Goal: Task Accomplishment & Management: Complete application form

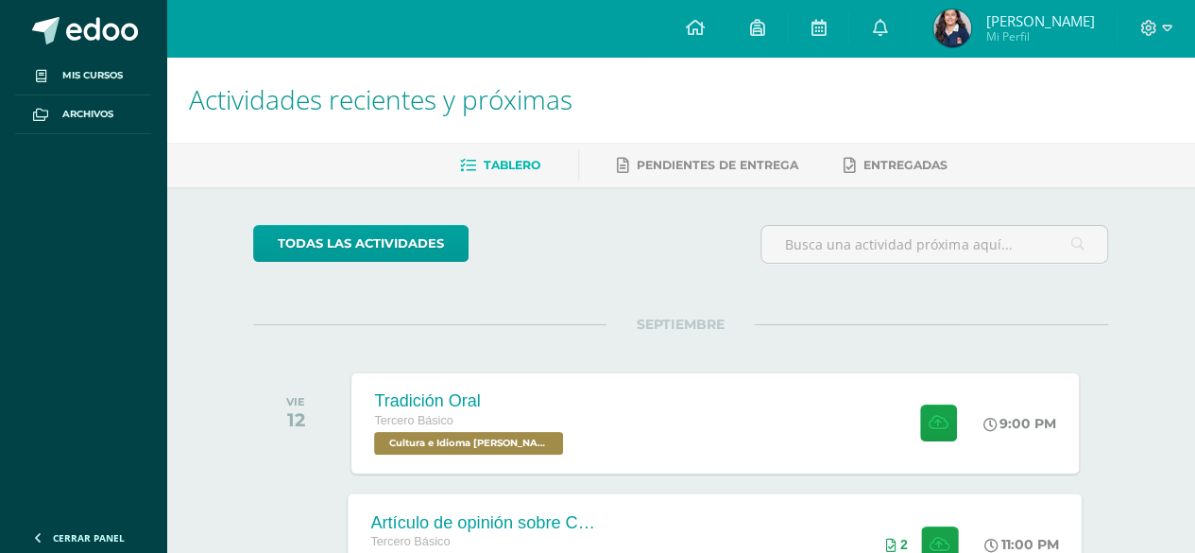
click at [735, 494] on div "Artículo de opinión sobre Conflicto Armado Interno Tercero Básico Ciencias Soci…" at bounding box center [716, 543] width 734 height 101
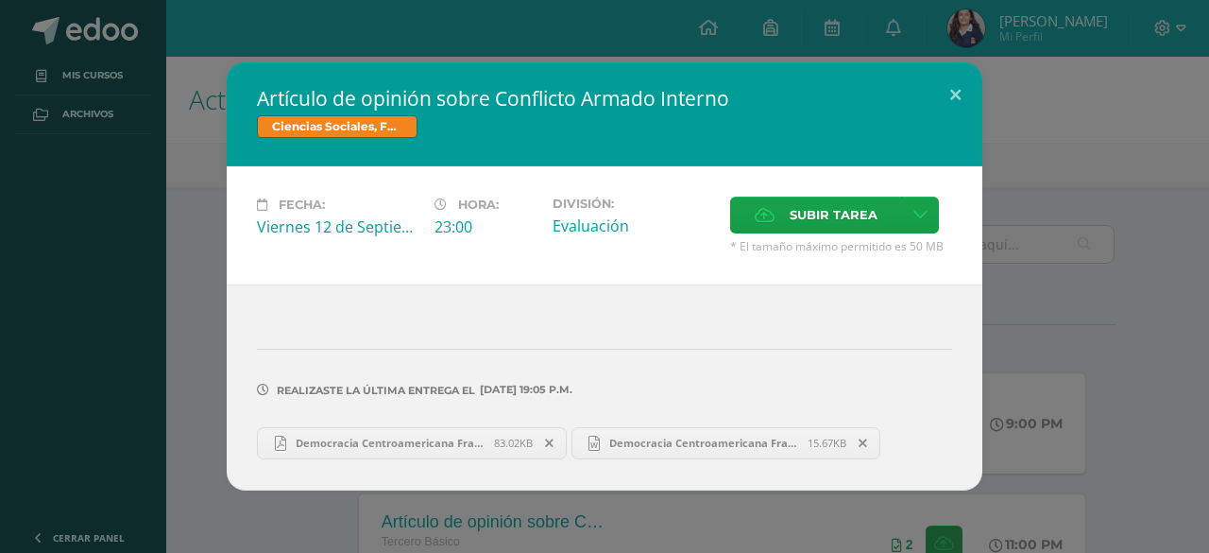
click at [552, 440] on icon at bounding box center [549, 443] width 9 height 13
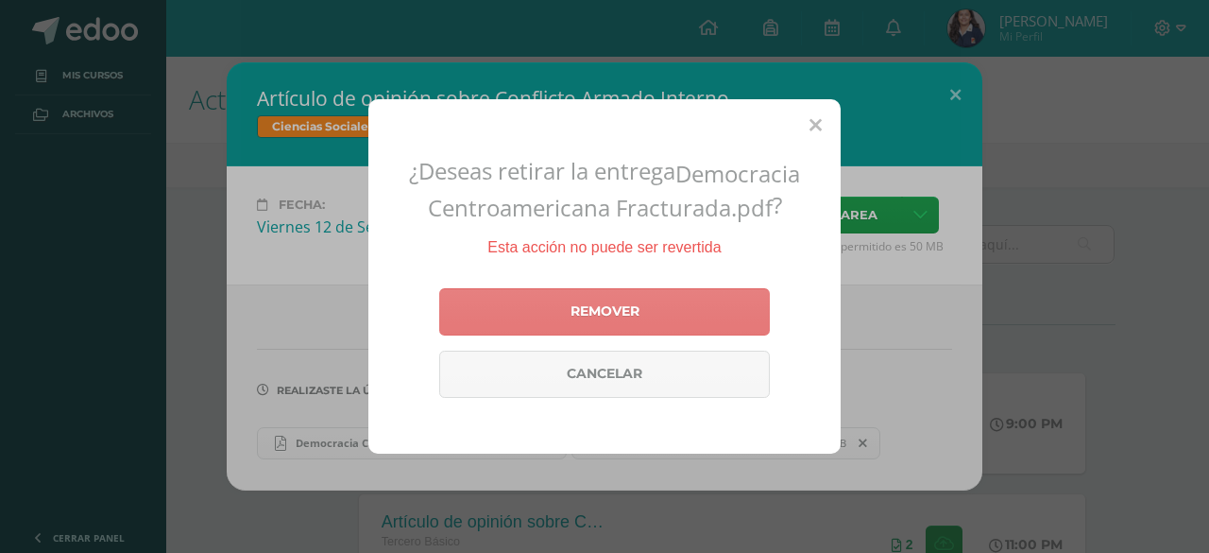
click at [605, 305] on link "Remover" at bounding box center [604, 311] width 331 height 47
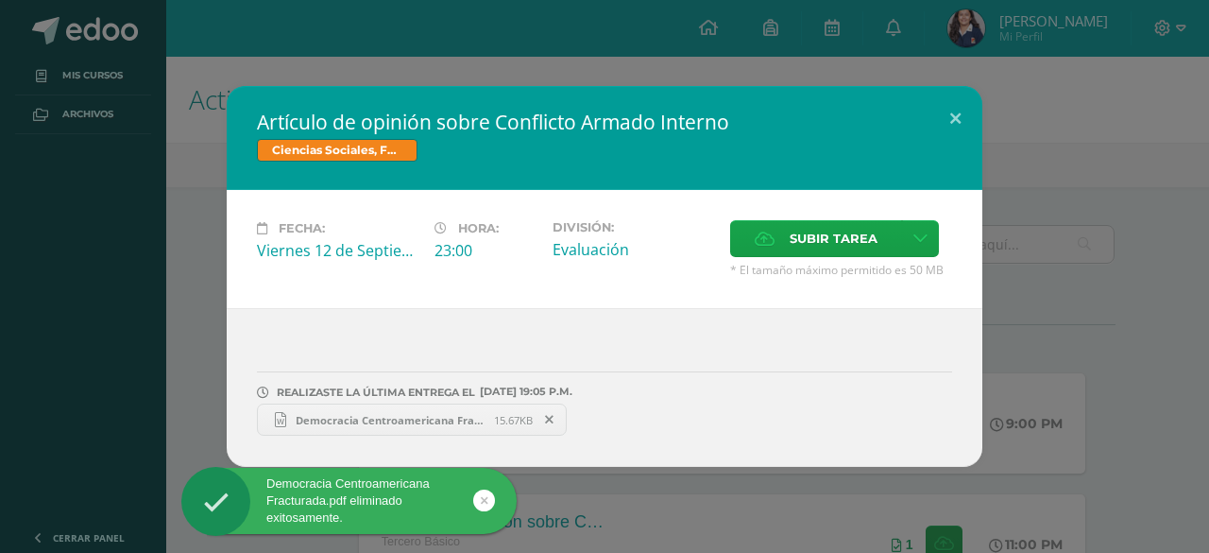
click at [546, 424] on icon at bounding box center [549, 419] width 9 height 13
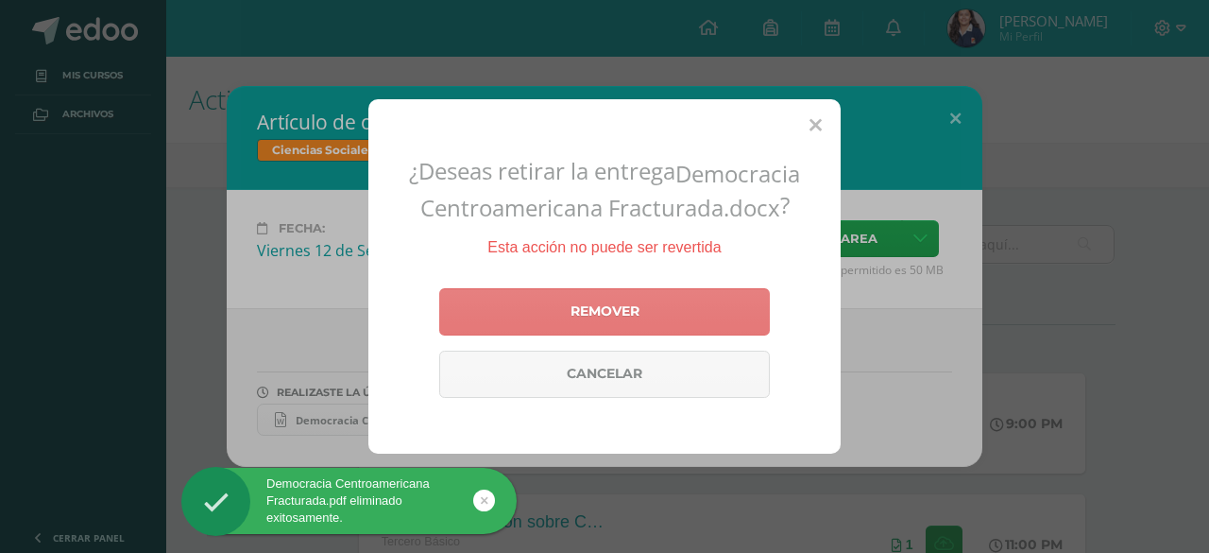
click at [557, 309] on link "Remover" at bounding box center [604, 311] width 331 height 47
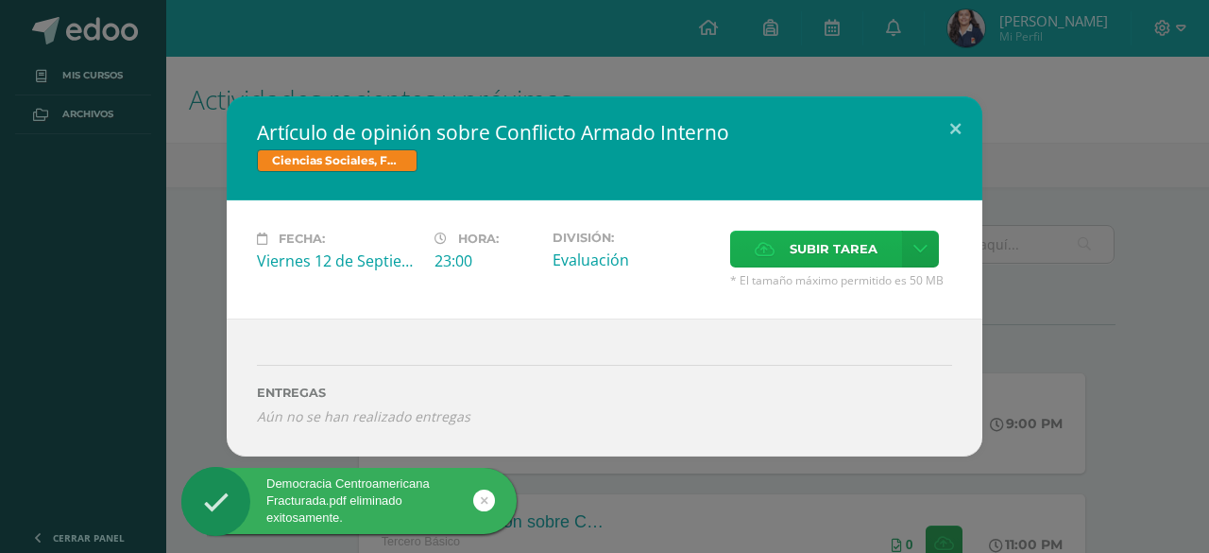
click at [781, 267] on label "Subir tarea" at bounding box center [816, 249] width 172 height 37
click at [0, 0] on input "Subir tarea" at bounding box center [0, 0] width 0 height 0
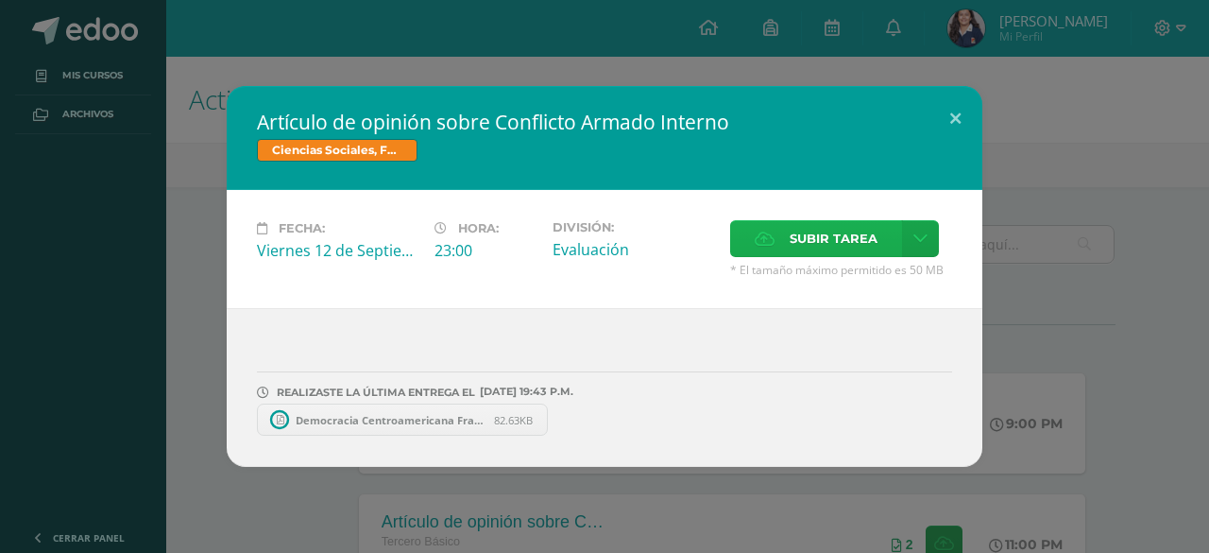
click at [804, 247] on span "Subir tarea" at bounding box center [834, 238] width 88 height 35
click at [0, 0] on input "Subir tarea" at bounding box center [0, 0] width 0 height 0
click at [958, 146] on div "Artículo de opinión sobre Conflicto Armado Interno Ciencias Sociales, Formación…" at bounding box center [605, 276] width 756 height 381
click at [953, 116] on button at bounding box center [956, 118] width 54 height 64
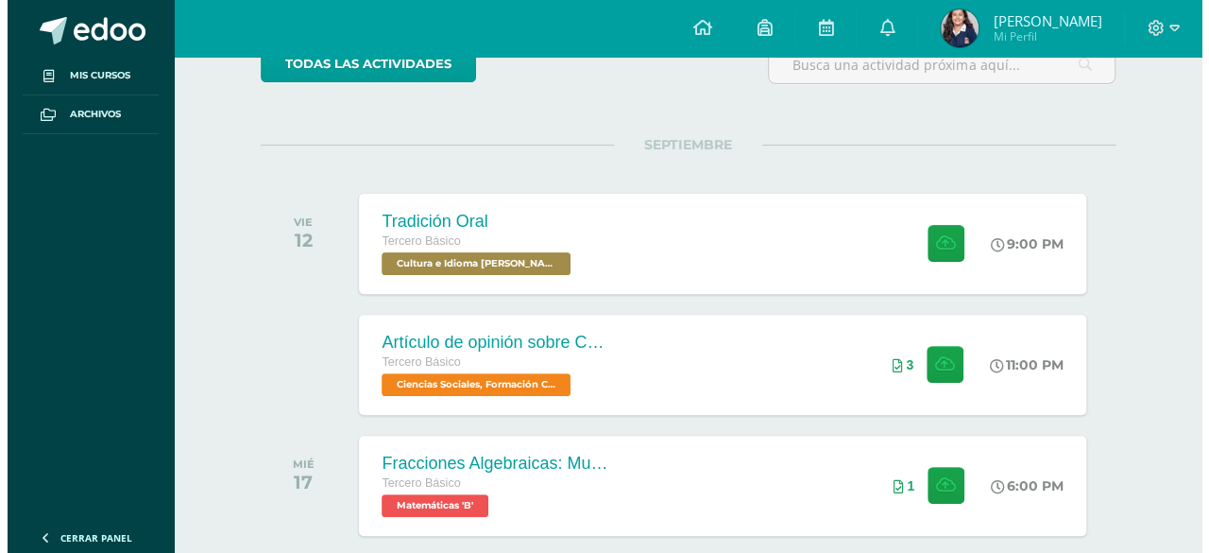
scroll to position [180, 0]
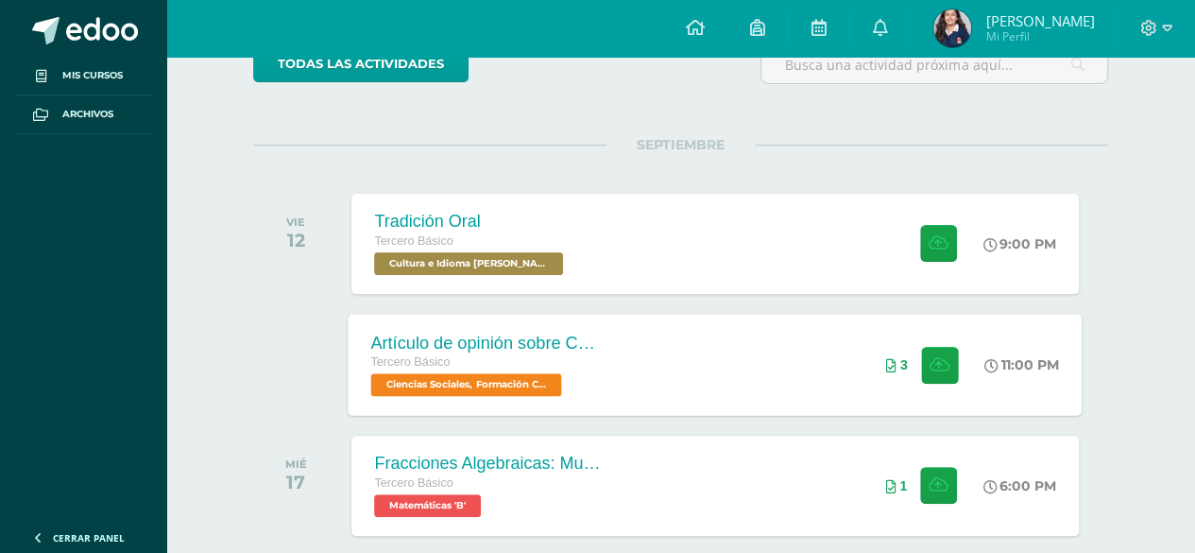
click at [789, 328] on div "Artículo de opinión sobre Conflicto Armado Interno Tercero Básico Ciencias Soci…" at bounding box center [716, 364] width 734 height 101
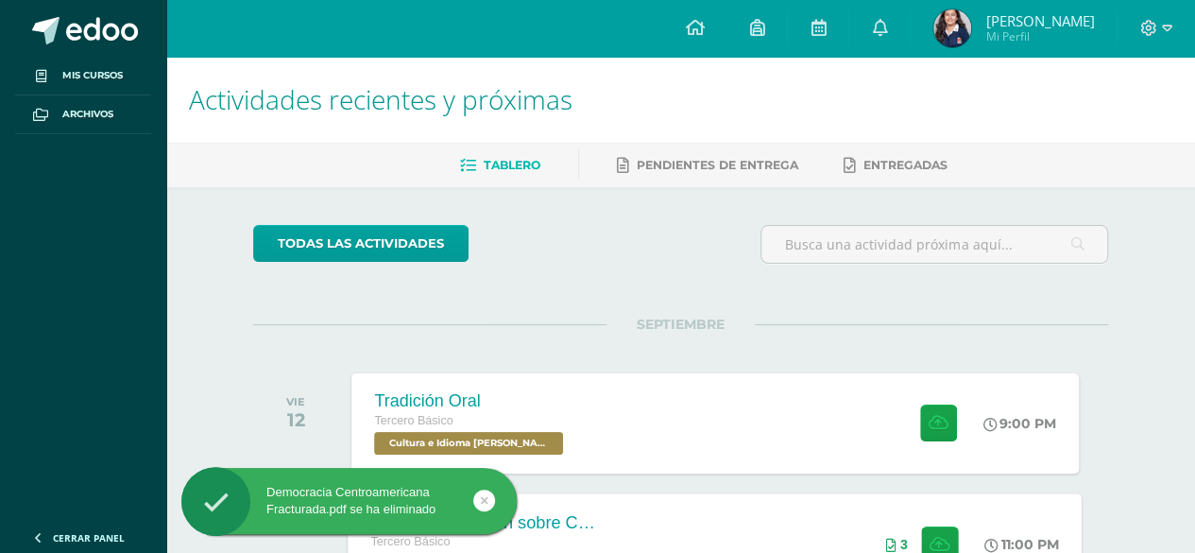
click at [782, 533] on div "Artículo de opinión sobre Conflicto Armado Interno Tercero Básico Ciencias Soci…" at bounding box center [716, 543] width 734 height 101
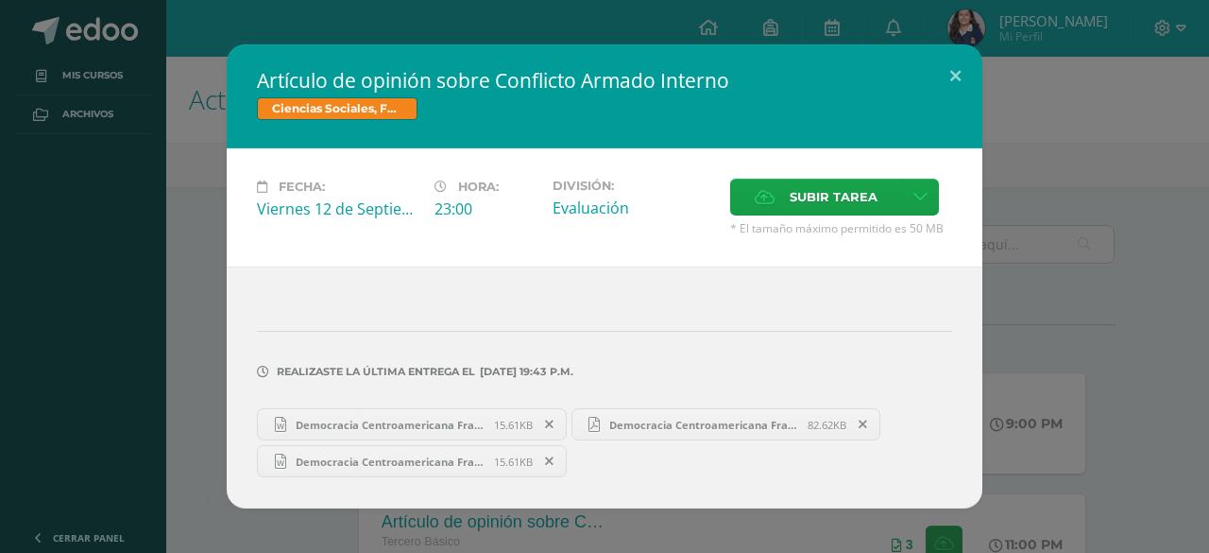
click at [546, 426] on icon at bounding box center [549, 424] width 9 height 13
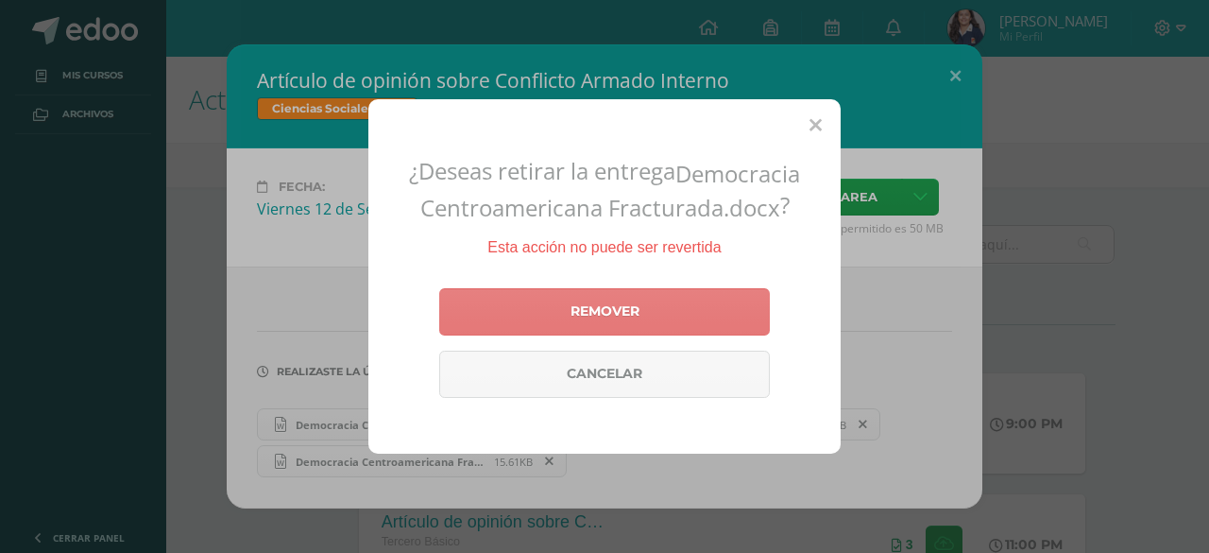
click at [615, 307] on link "Remover" at bounding box center [604, 311] width 331 height 47
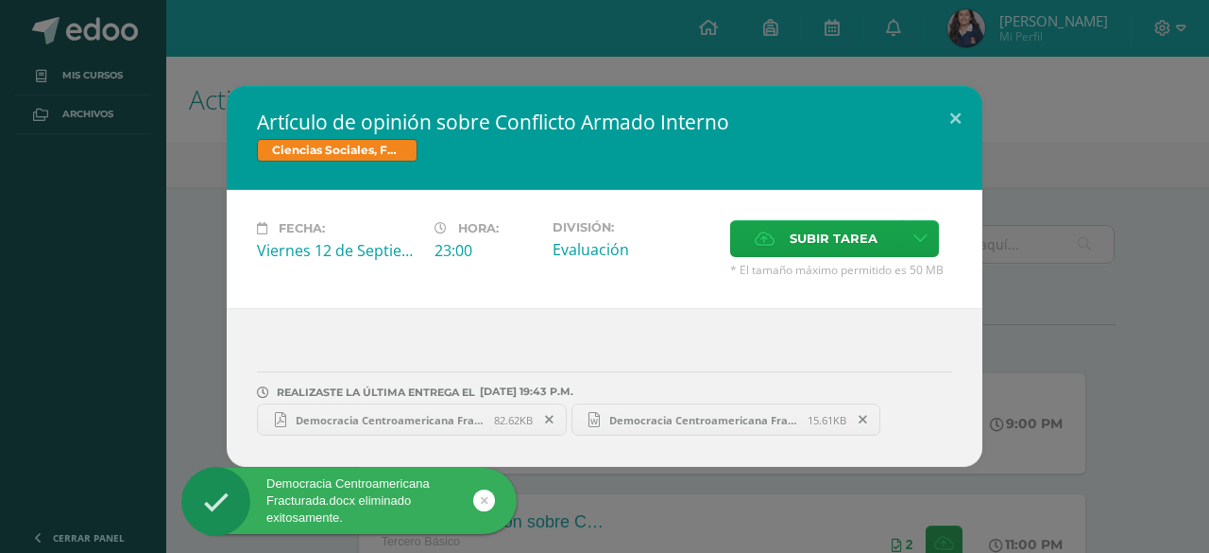
click at [548, 407] on link "Democracia Centroamericana Fracturada.pdf 82.62KB" at bounding box center [412, 419] width 310 height 32
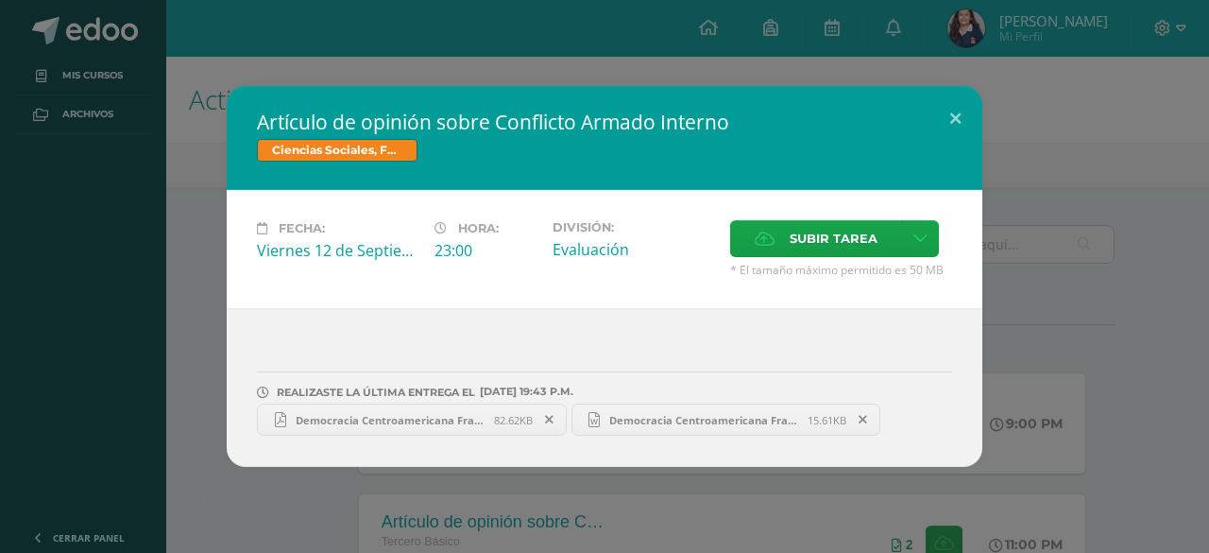
click at [688, 410] on link "Democracia Centroamericana Fracturada.docx 15.61KB" at bounding box center [727, 419] width 310 height 32
click at [864, 413] on icon at bounding box center [863, 419] width 9 height 13
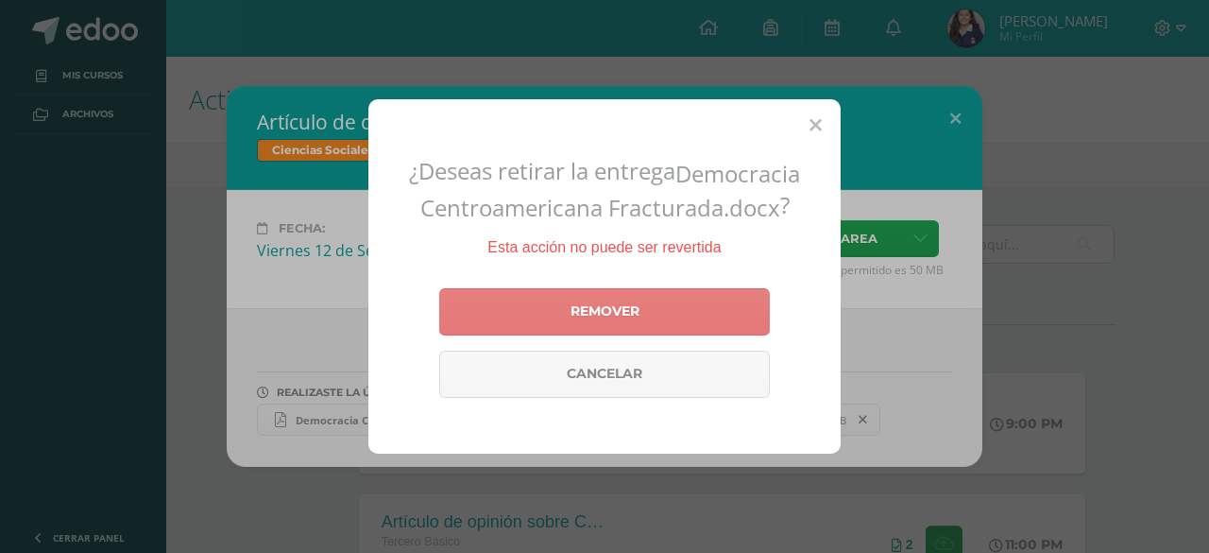
click at [609, 312] on link "Remover" at bounding box center [604, 311] width 331 height 47
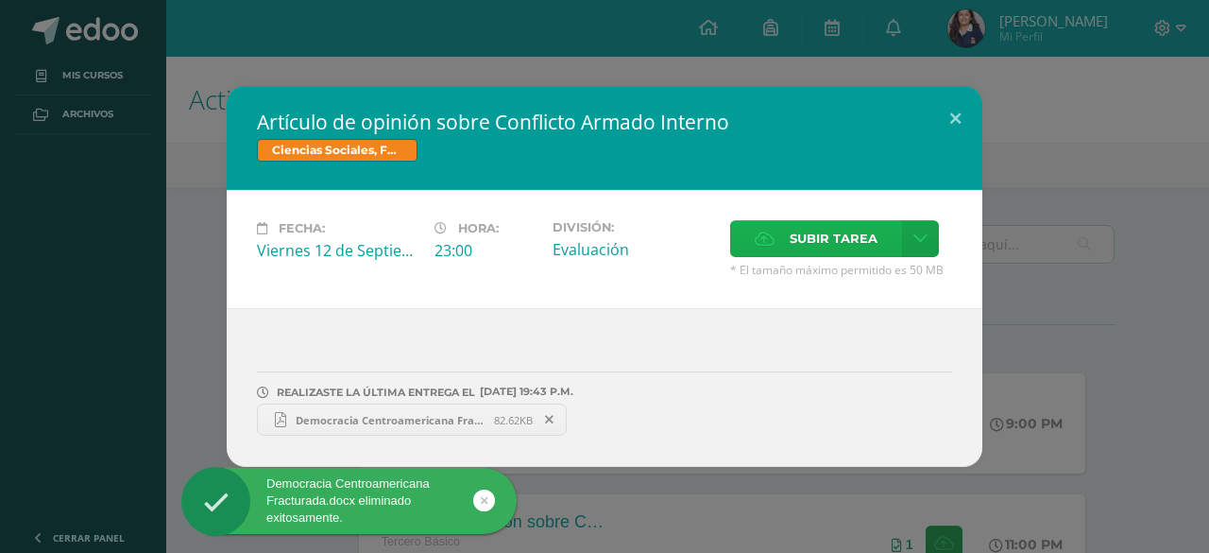
click at [811, 256] on span "Subir tarea" at bounding box center [834, 238] width 88 height 35
click at [0, 0] on input "Subir tarea" at bounding box center [0, 0] width 0 height 0
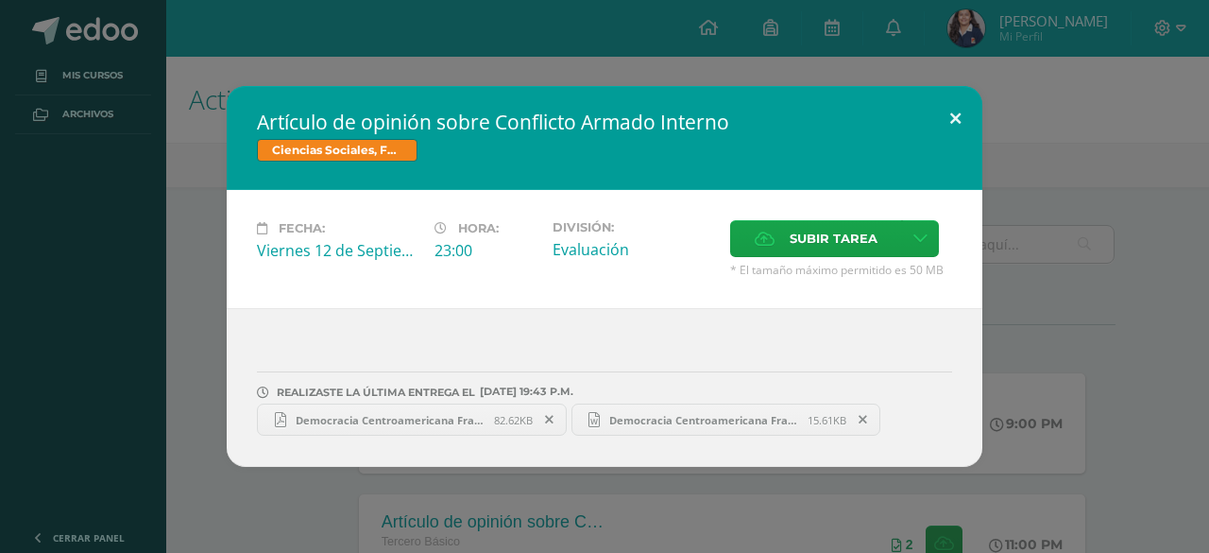
click at [952, 136] on button at bounding box center [956, 118] width 54 height 64
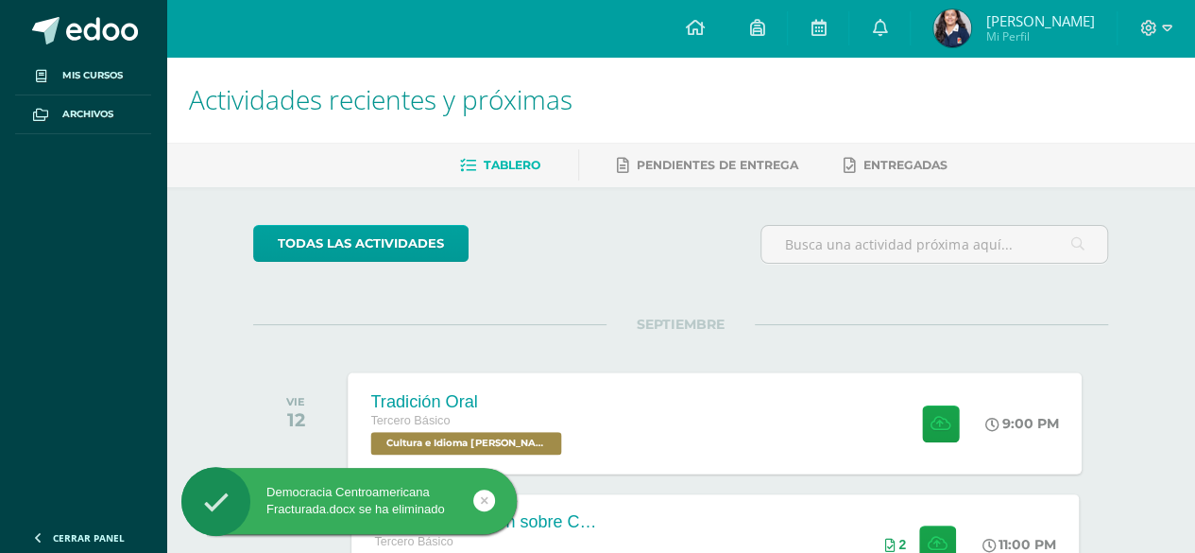
click at [559, 421] on div "Tercero Básico" at bounding box center [469, 421] width 196 height 21
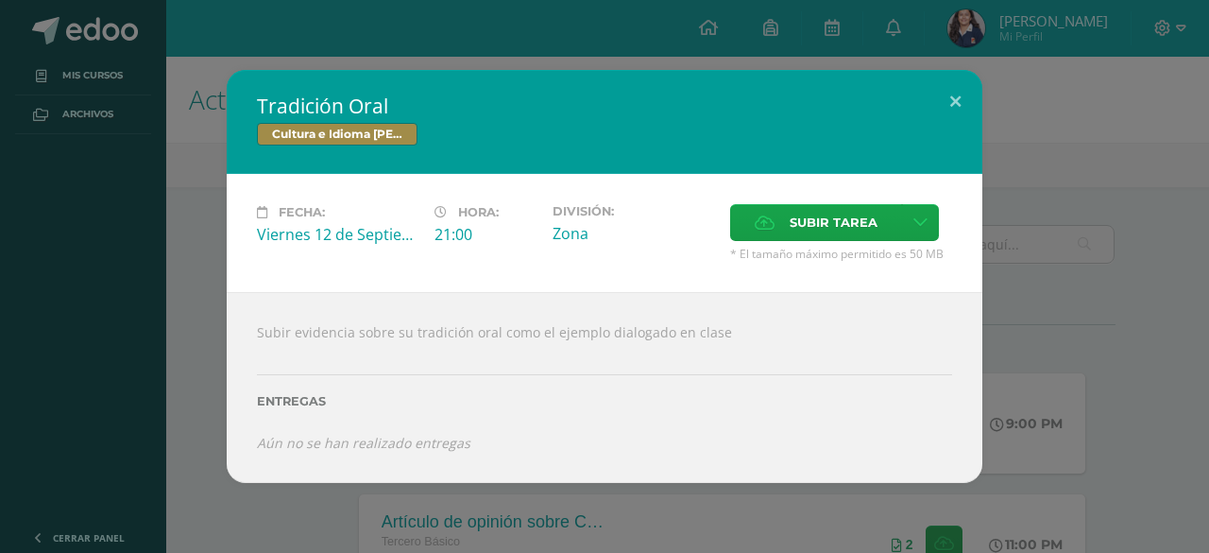
click at [204, 112] on div "Tradición Oral Cultura e Idioma Maya Garífuna o Xinca Fecha: Viernes 12 de Sept…" at bounding box center [605, 276] width 1194 height 413
